Goal: Transaction & Acquisition: Download file/media

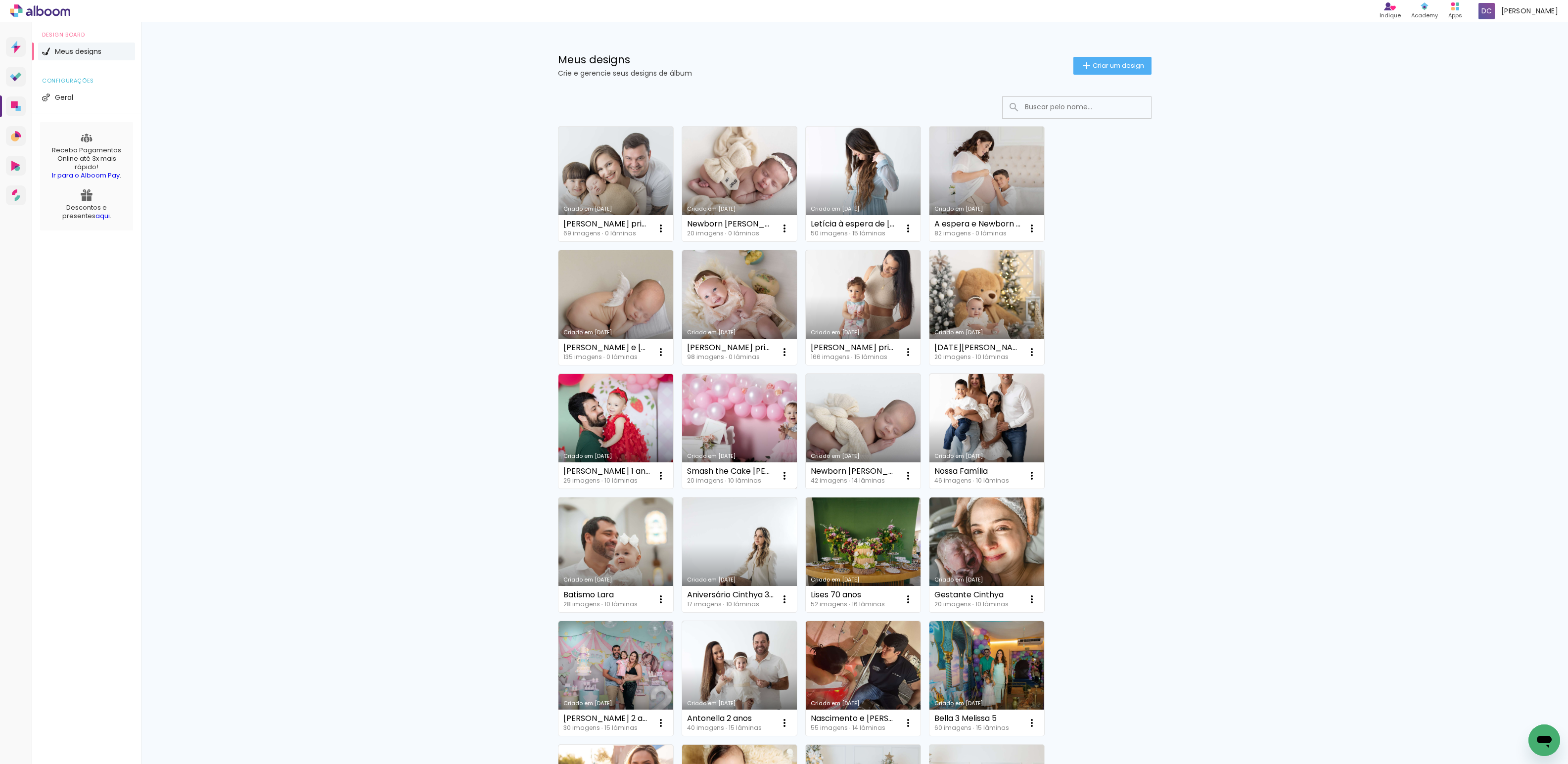
click at [723, 404] on link "Criado em [DATE]" at bounding box center [739, 431] width 115 height 115
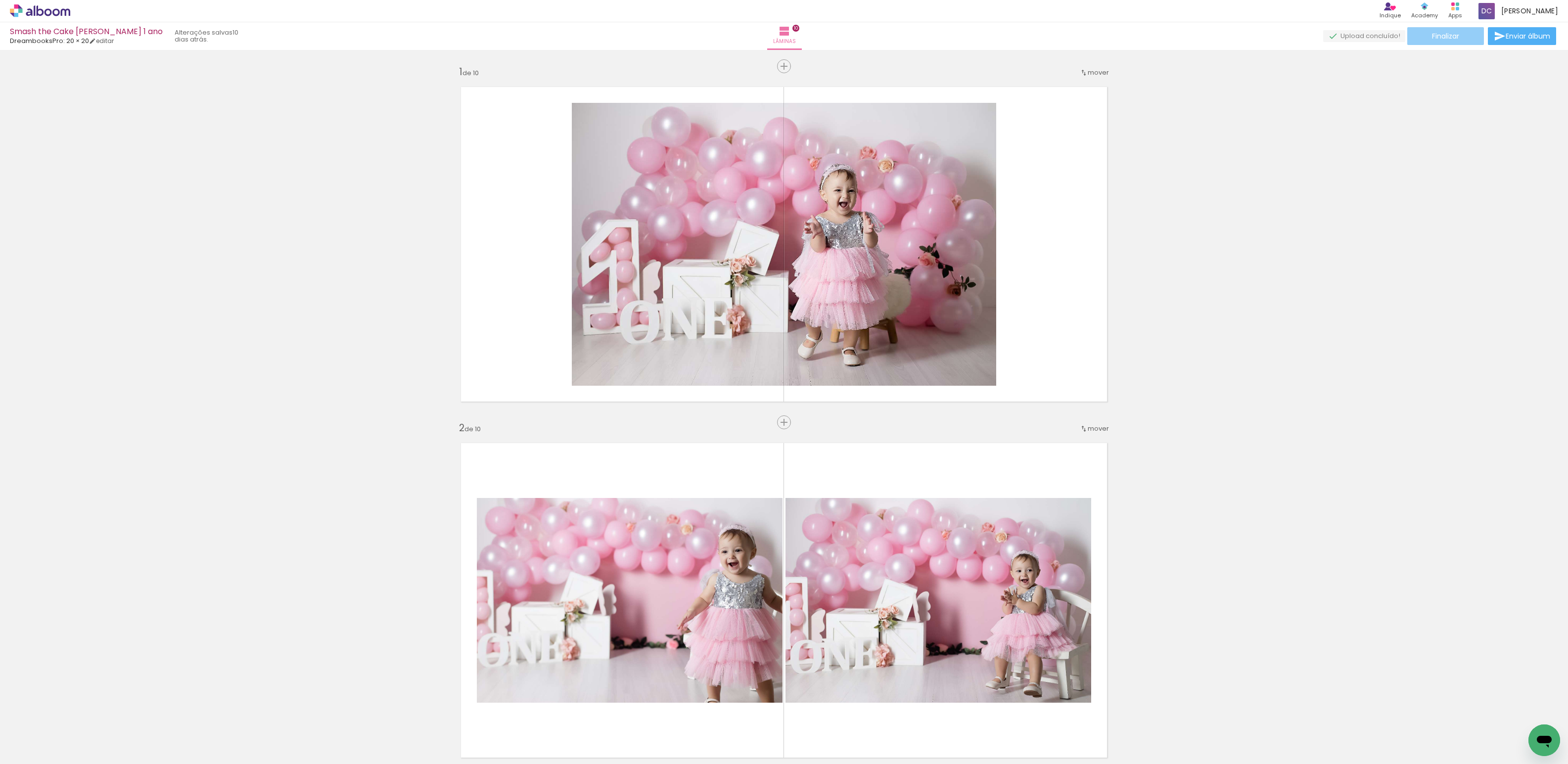
click at [1434, 40] on span "Finalizar" at bounding box center [1445, 36] width 27 height 7
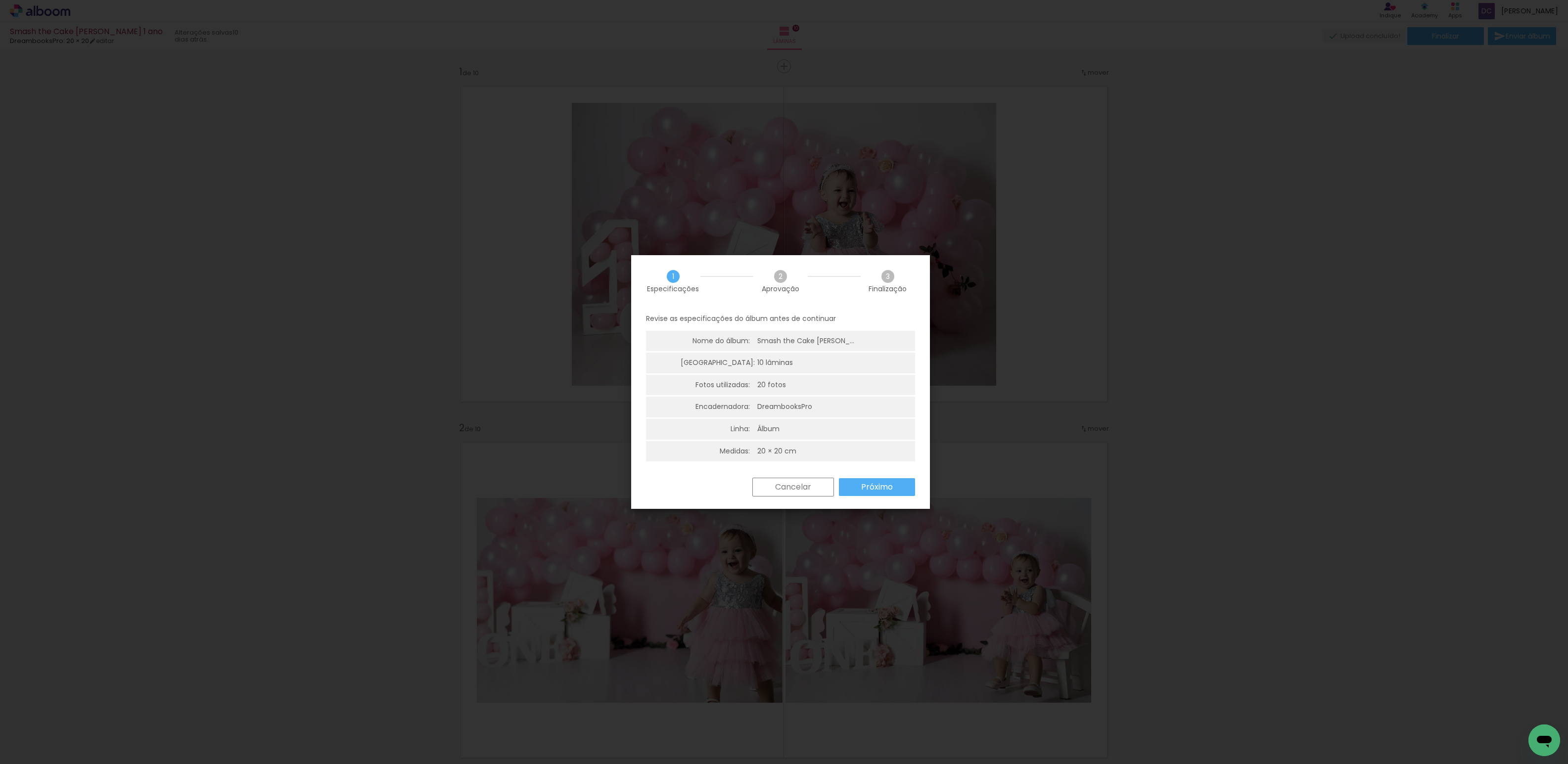
click at [870, 493] on paper-button "Próximo" at bounding box center [877, 487] width 76 height 18
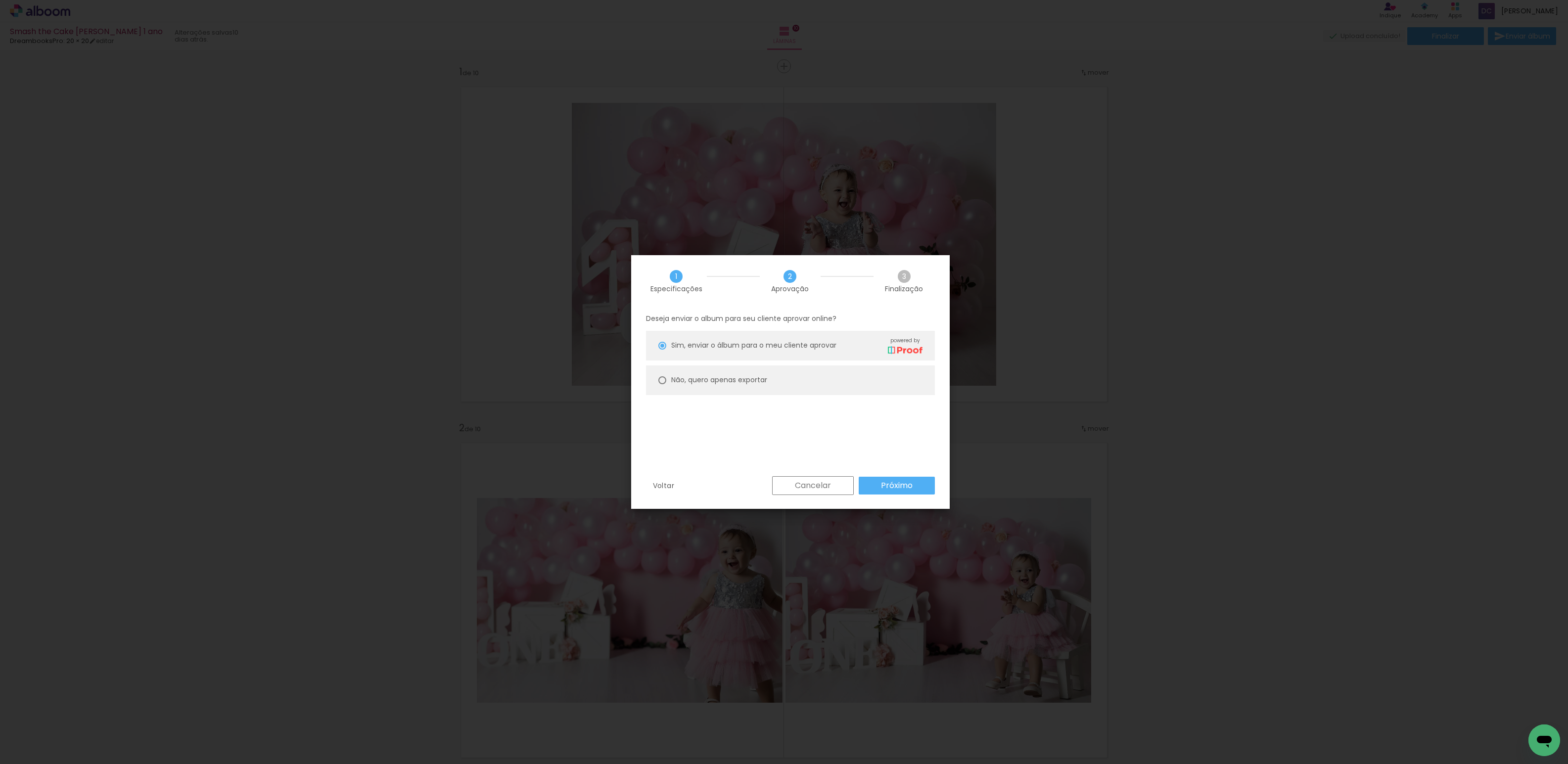
click at [0, 0] on slot "Não, quero apenas exportar" at bounding box center [0, 0] width 0 height 0
type paper-radio-button "on"
click at [916, 484] on paper-button "Próximo" at bounding box center [896, 486] width 76 height 18
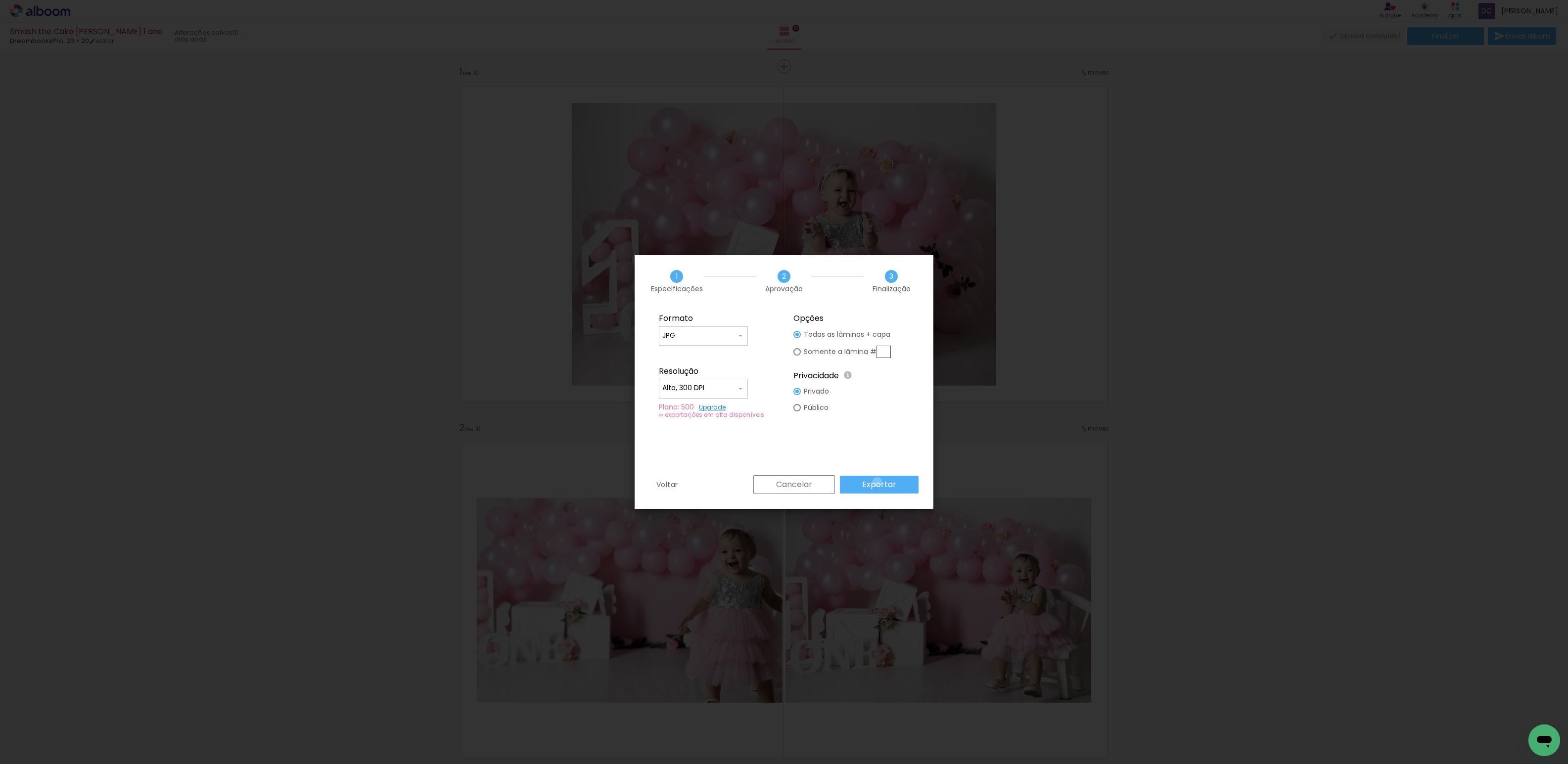
click at [0, 0] on slot "Exportar" at bounding box center [0, 0] width 0 height 0
click at [0, 0] on slot "Cancelar" at bounding box center [0, 0] width 0 height 0
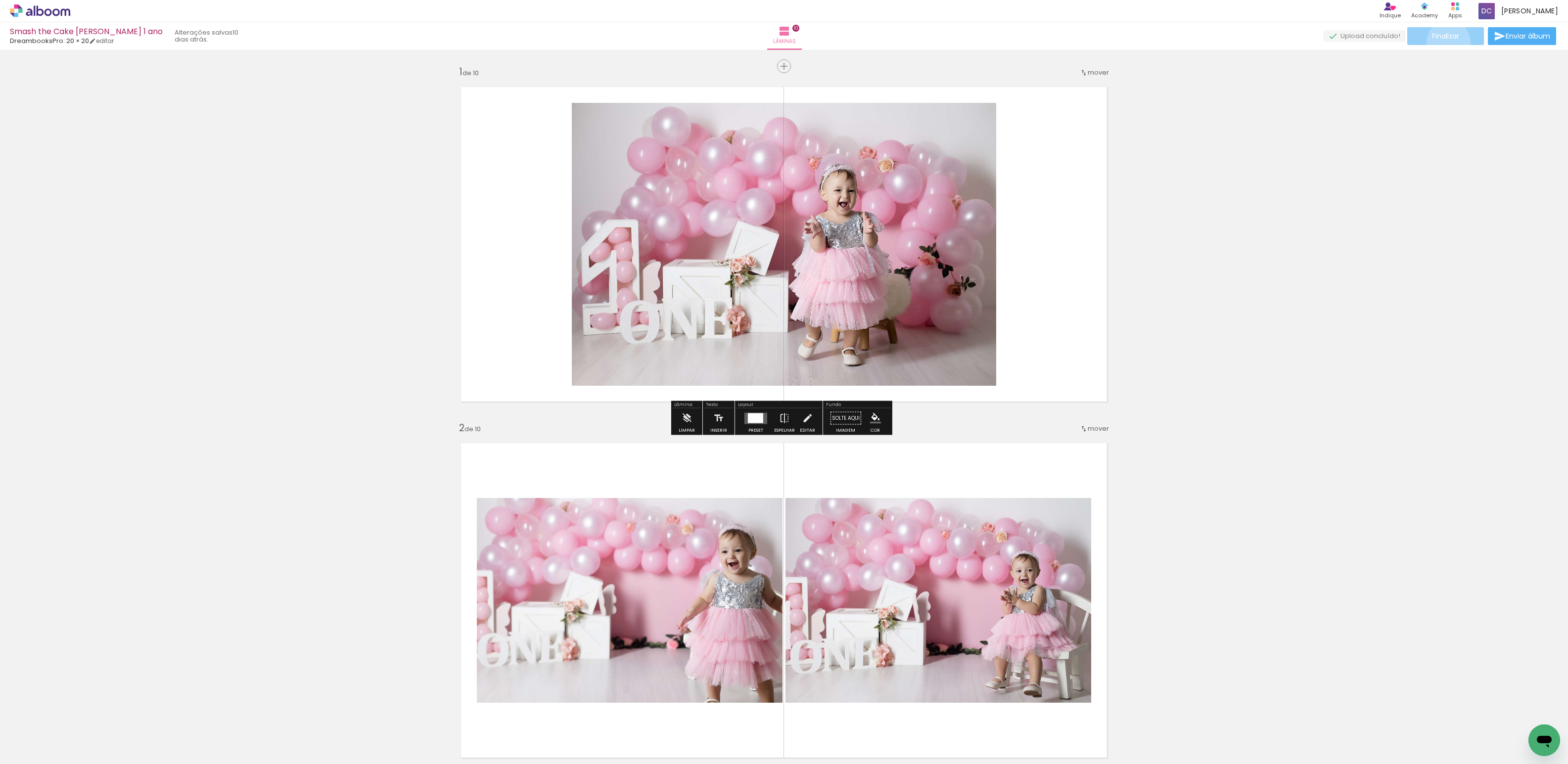
click at [1445, 42] on paper-button "Finalizar" at bounding box center [1446, 36] width 77 height 18
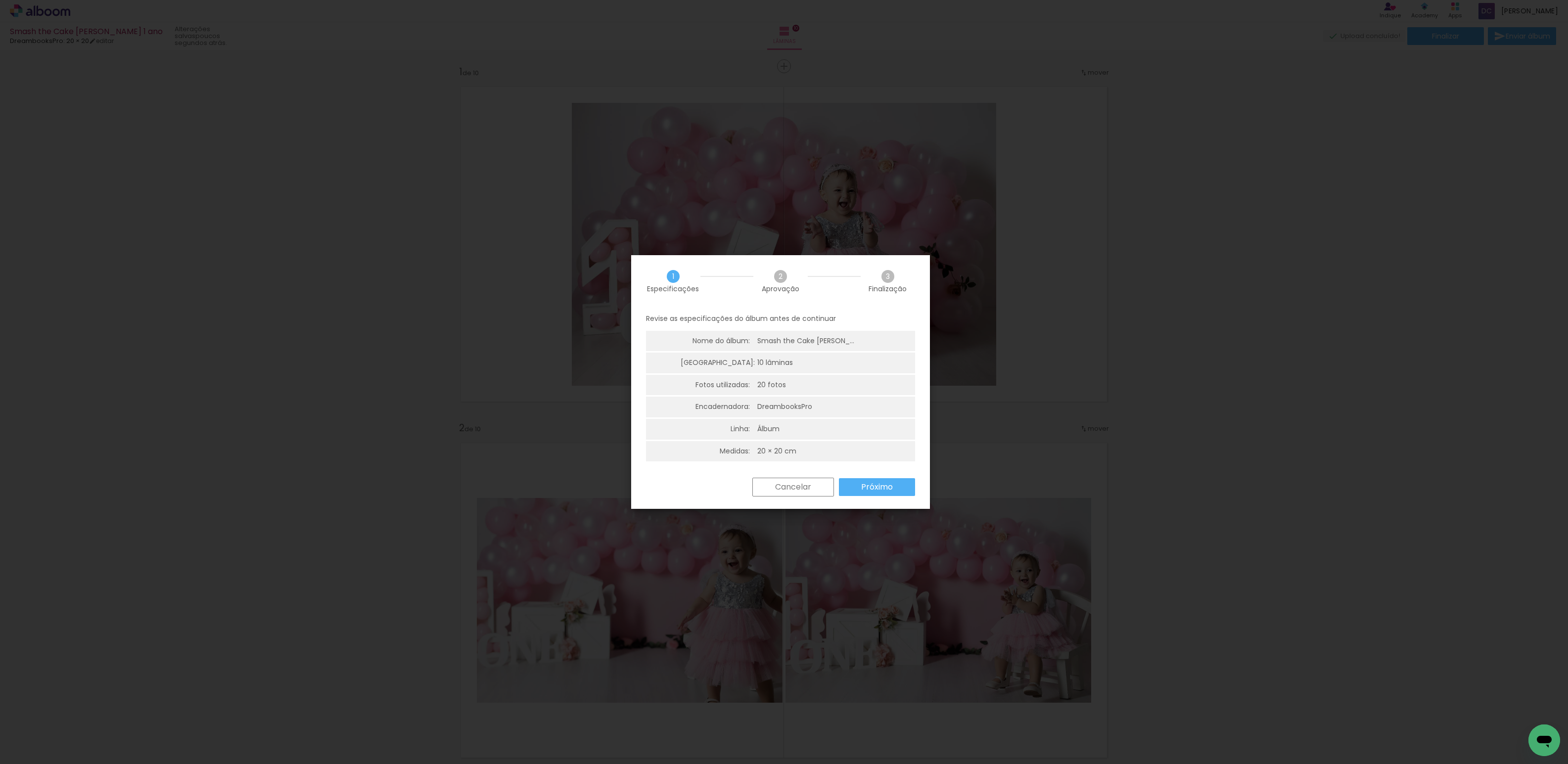
click at [902, 490] on paper-button "Próximo" at bounding box center [877, 487] width 76 height 18
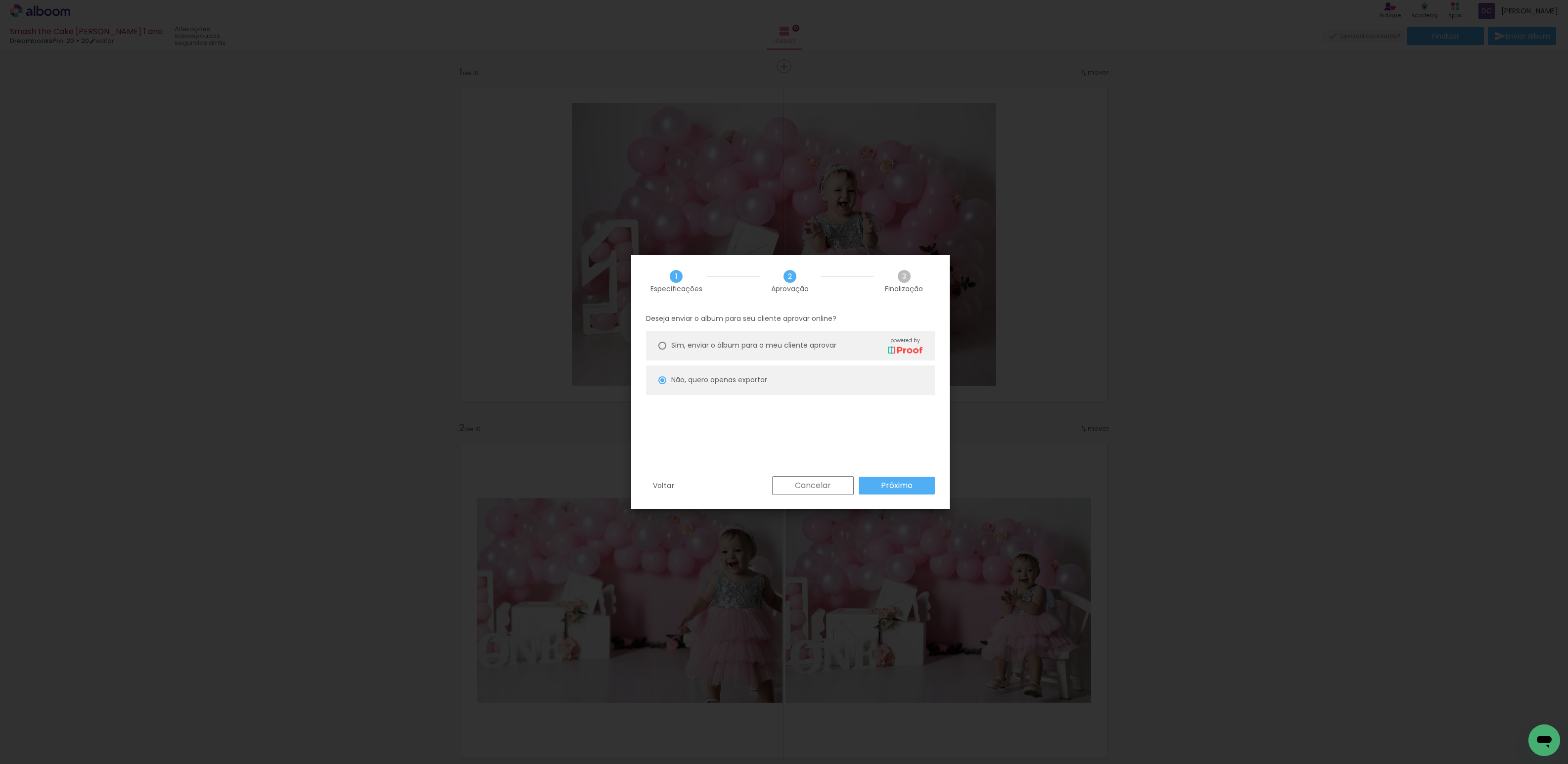
click at [0, 0] on slot "Próximo" at bounding box center [0, 0] width 0 height 0
type input "Alta, 300 DPI"
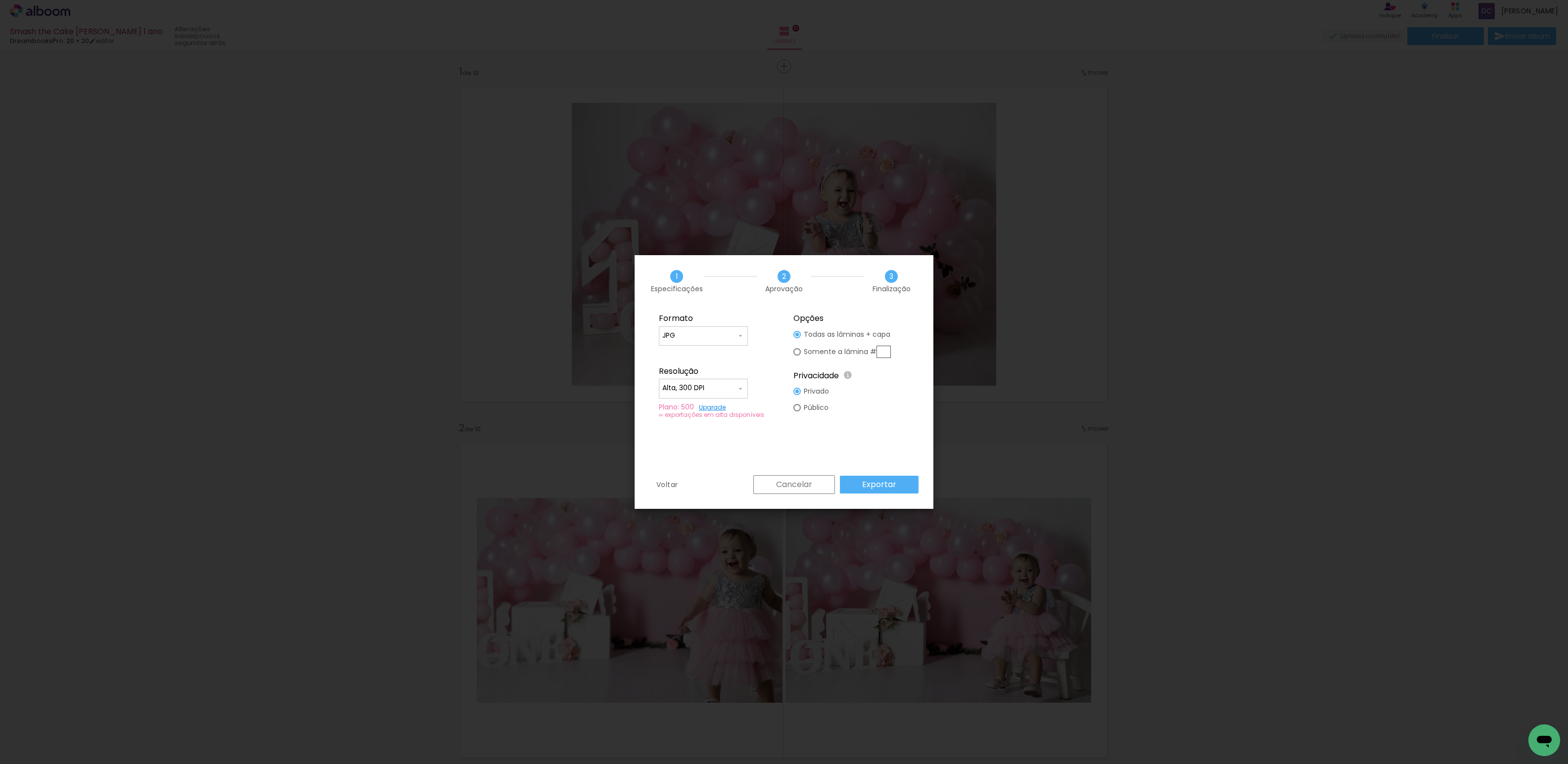
click at [902, 486] on paper-button "Exportar" at bounding box center [879, 484] width 79 height 18
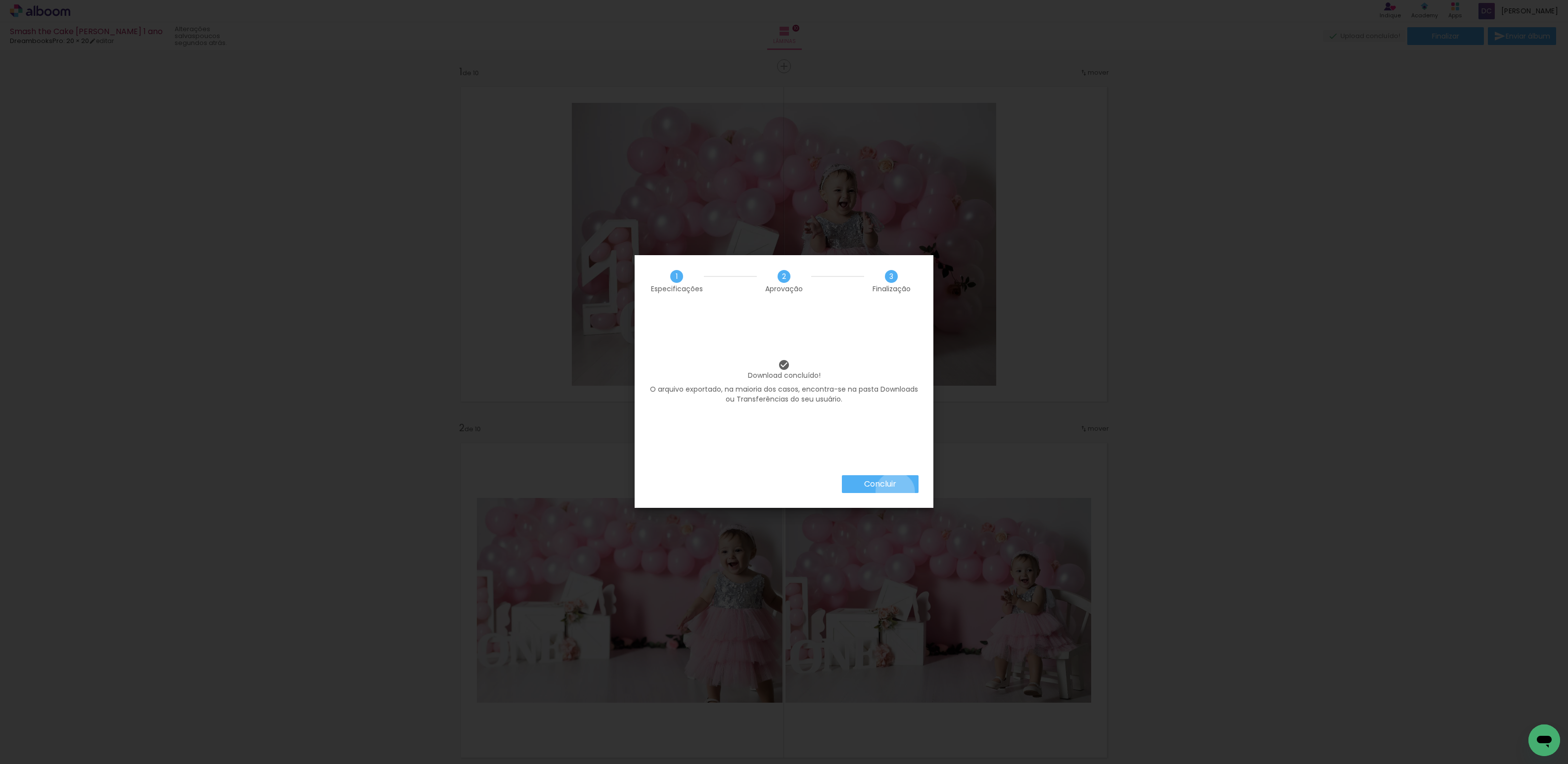
click at [894, 491] on paper-button "Concluir" at bounding box center [880, 484] width 77 height 18
